Goal: Check status: Check status

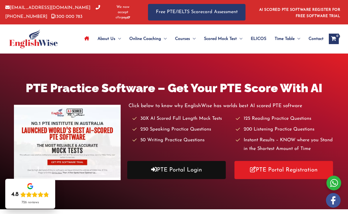
click at [190, 169] on link "PTE Portal Login" at bounding box center [176, 170] width 99 height 18
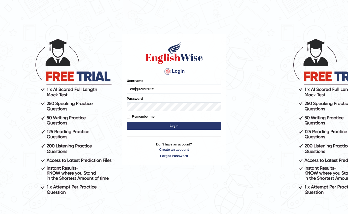
type input "cmjg02092025"
click at [129, 118] on input "Remember me" at bounding box center [128, 116] width 3 height 3
checkbox input "true"
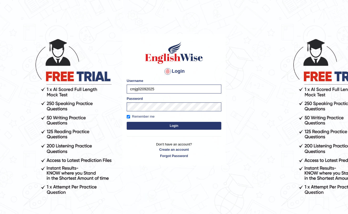
click at [133, 124] on button "Login" at bounding box center [174, 126] width 95 height 8
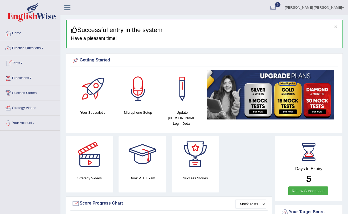
click at [14, 61] on link "Tests" at bounding box center [30, 62] width 60 height 13
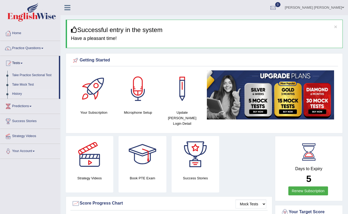
click at [23, 95] on link "History" at bounding box center [34, 93] width 49 height 9
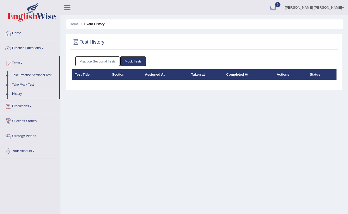
click at [100, 64] on link "Practice Sectional Tests" at bounding box center [97, 62] width 45 height 10
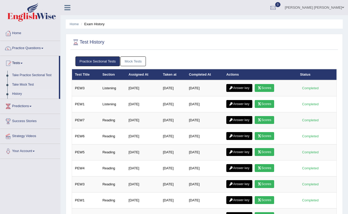
click at [341, 11] on link "[PERSON_NAME] [PERSON_NAME]" at bounding box center [314, 7] width 67 height 14
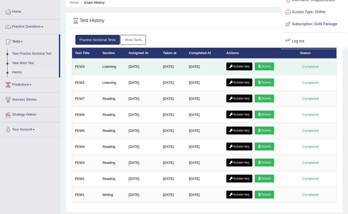
scroll to position [18, 0]
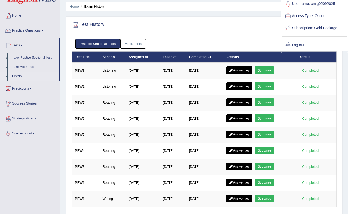
click at [307, 51] on link "Log out" at bounding box center [315, 45] width 66 height 12
